Goal: Information Seeking & Learning: Learn about a topic

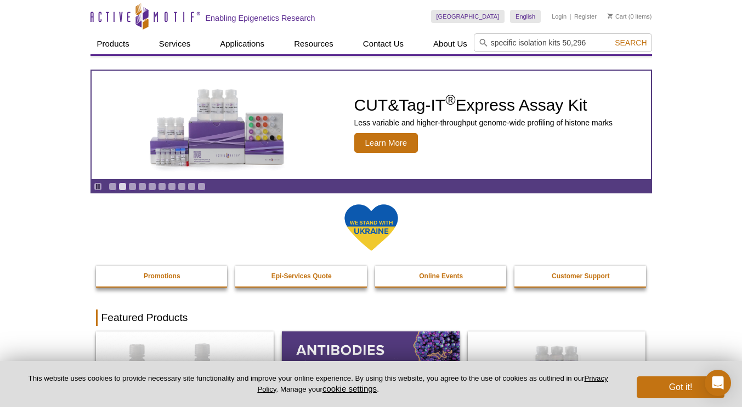
click at [518, 44] on input "specific isolation kits 50,296" at bounding box center [563, 42] width 178 height 19
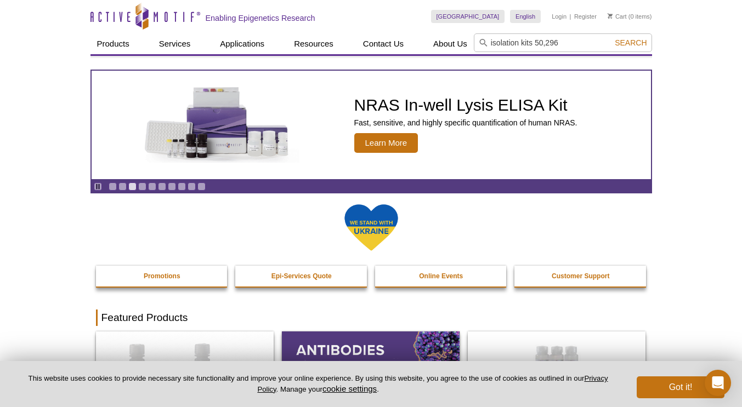
type input "isolation kits 50,296"
click at [611, 38] on button "Search" at bounding box center [630, 43] width 38 height 10
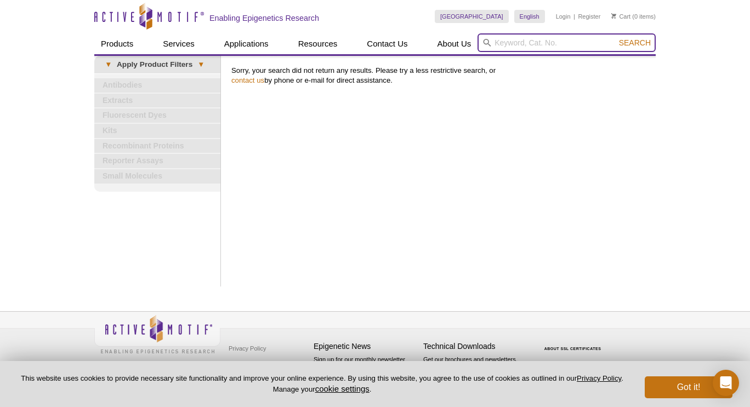
click at [548, 41] on input "search" at bounding box center [566, 42] width 178 height 19
paste input "specific isolation kits (50,296) from"
drag, startPoint x: 493, startPoint y: 43, endPoint x: 568, endPoint y: 42, distance: 74.6
click at [568, 42] on input "specific isolation kits 50,296" at bounding box center [566, 42] width 178 height 19
click at [616, 38] on button "Search" at bounding box center [635, 43] width 38 height 10
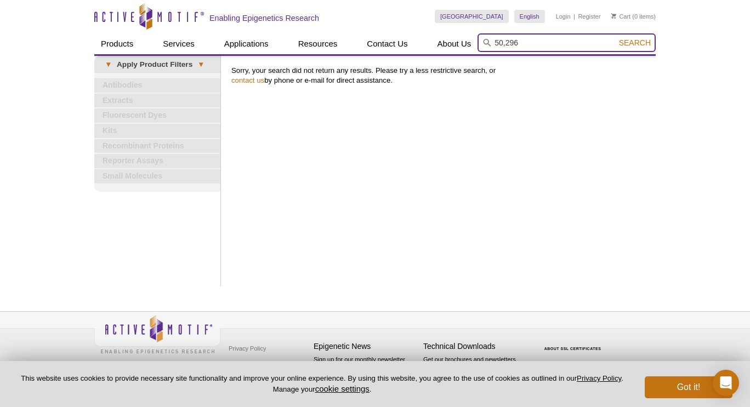
click at [568, 42] on input "50,296" at bounding box center [566, 42] width 178 height 19
paste input "specific isolation kits"
type input "specific isolation kits"
click at [568, 42] on input "search" at bounding box center [566, 42] width 178 height 19
paste input "specific isolation kits"
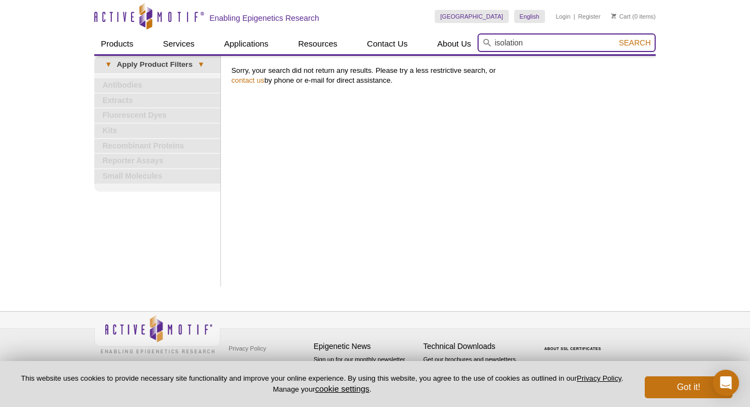
click at [616, 38] on button "Search" at bounding box center [635, 43] width 38 height 10
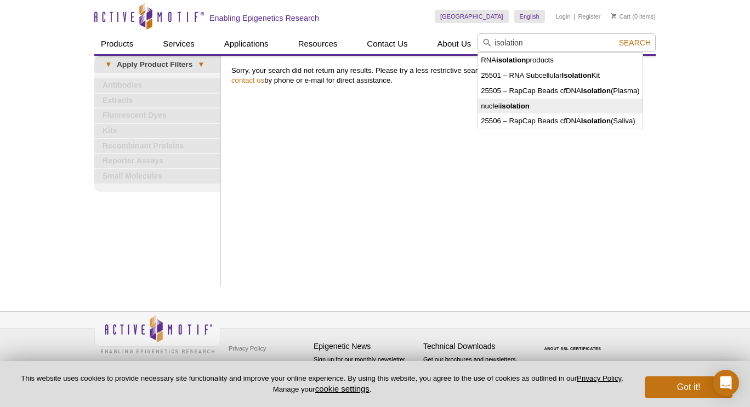
click at [559, 106] on li "nuclei isolation" at bounding box center [560, 106] width 164 height 15
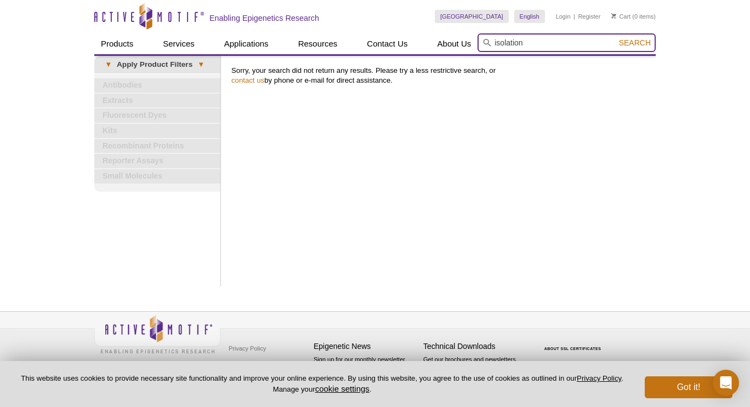
type input "nuclei isolation"
click at [633, 41] on span "Search" at bounding box center [635, 42] width 32 height 9
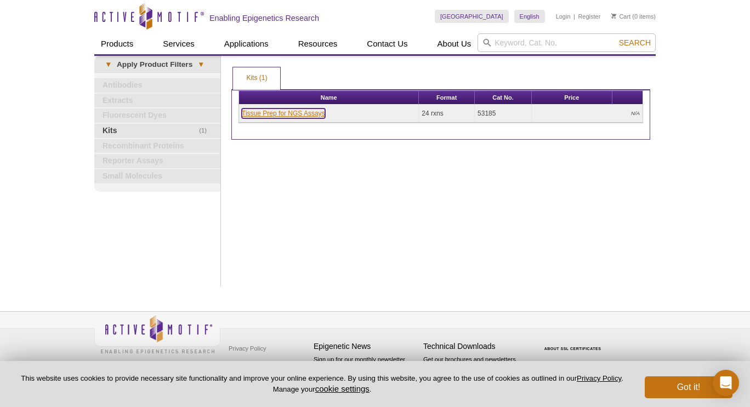
click at [294, 112] on link "Tissue Prep for NGS Assays" at bounding box center [283, 114] width 83 height 10
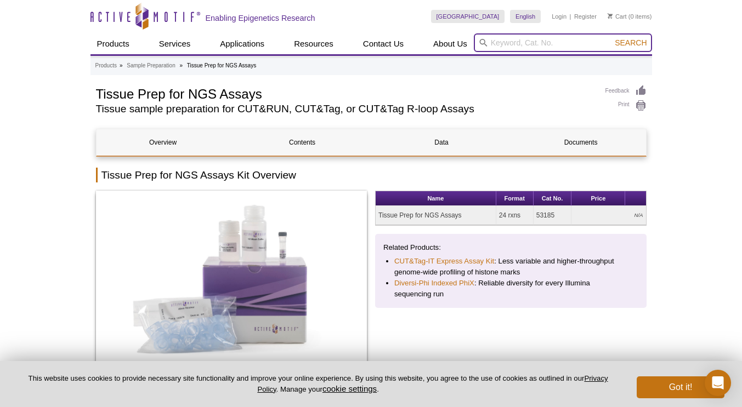
click at [525, 40] on input "search" at bounding box center [563, 42] width 178 height 19
click at [558, 46] on input "search" at bounding box center [563, 42] width 178 height 19
type input "50296"
click at [611, 38] on button "Search" at bounding box center [630, 43] width 38 height 10
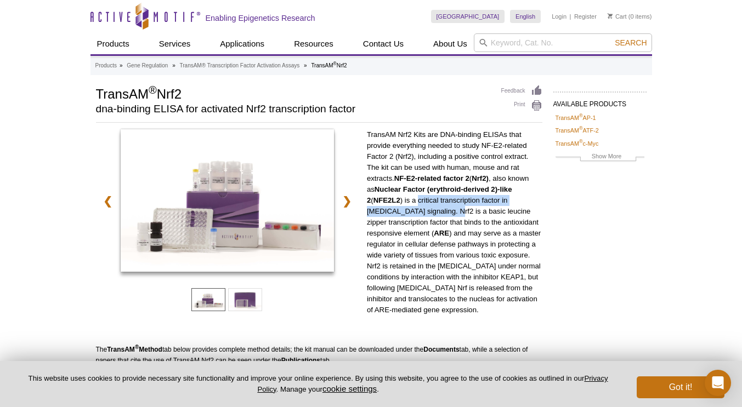
drag, startPoint x: 414, startPoint y: 202, endPoint x: 418, endPoint y: 215, distance: 13.9
click at [418, 215] on p "TransAM Nrf2 Kits are DNA-binding ELISAs that provide everything needed to stud…" at bounding box center [454, 222] width 175 height 186
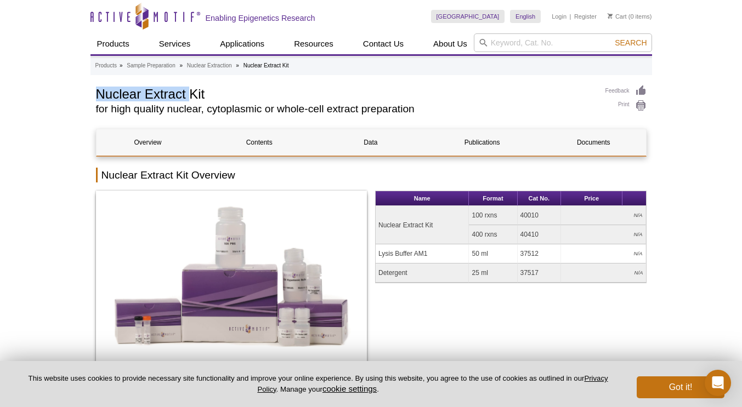
drag, startPoint x: 93, startPoint y: 92, endPoint x: 188, endPoint y: 92, distance: 95.4
